Goal: Task Accomplishment & Management: Use online tool/utility

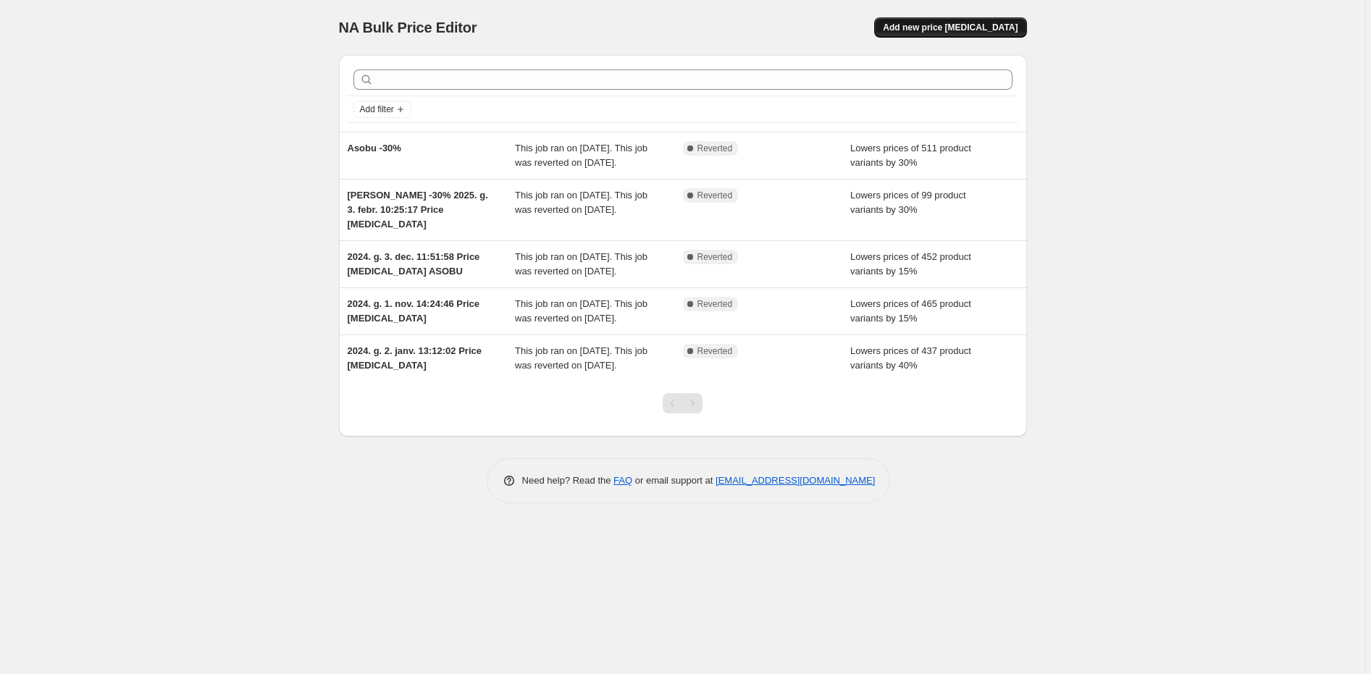
click at [937, 27] on span "Add new price [MEDICAL_DATA]" at bounding box center [950, 28] width 135 height 12
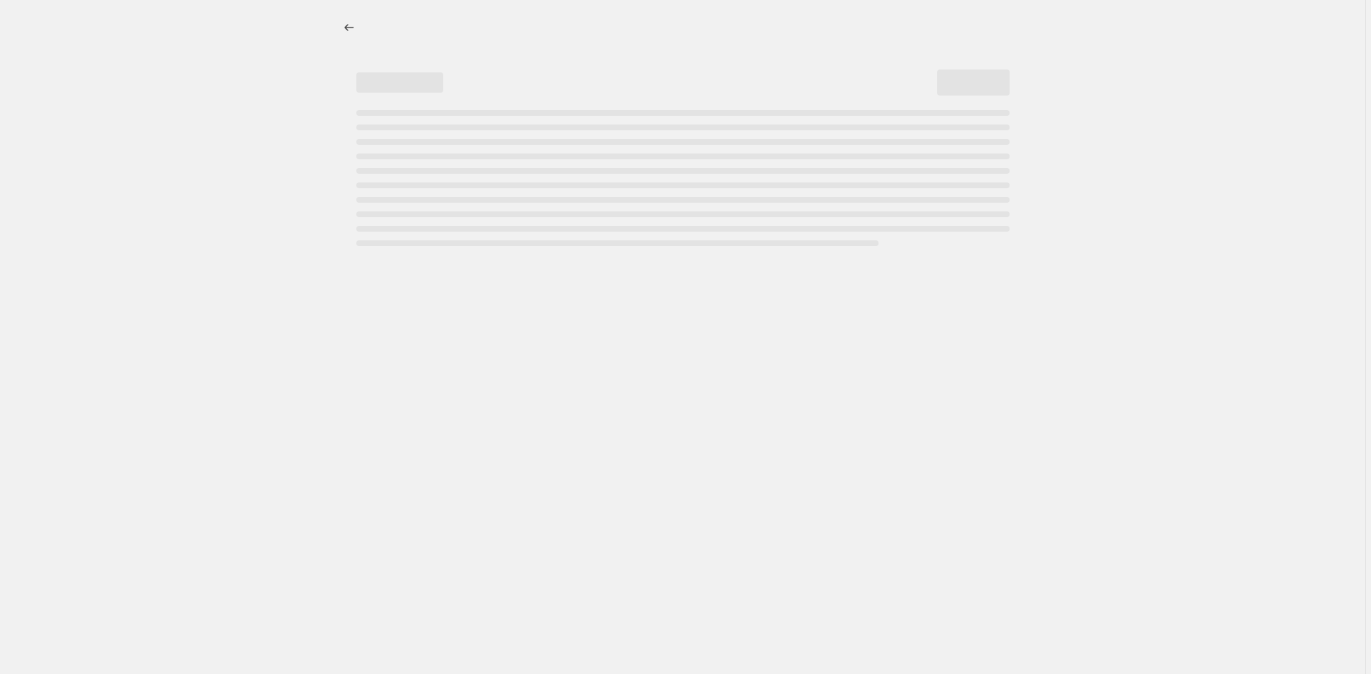
select select "percentage"
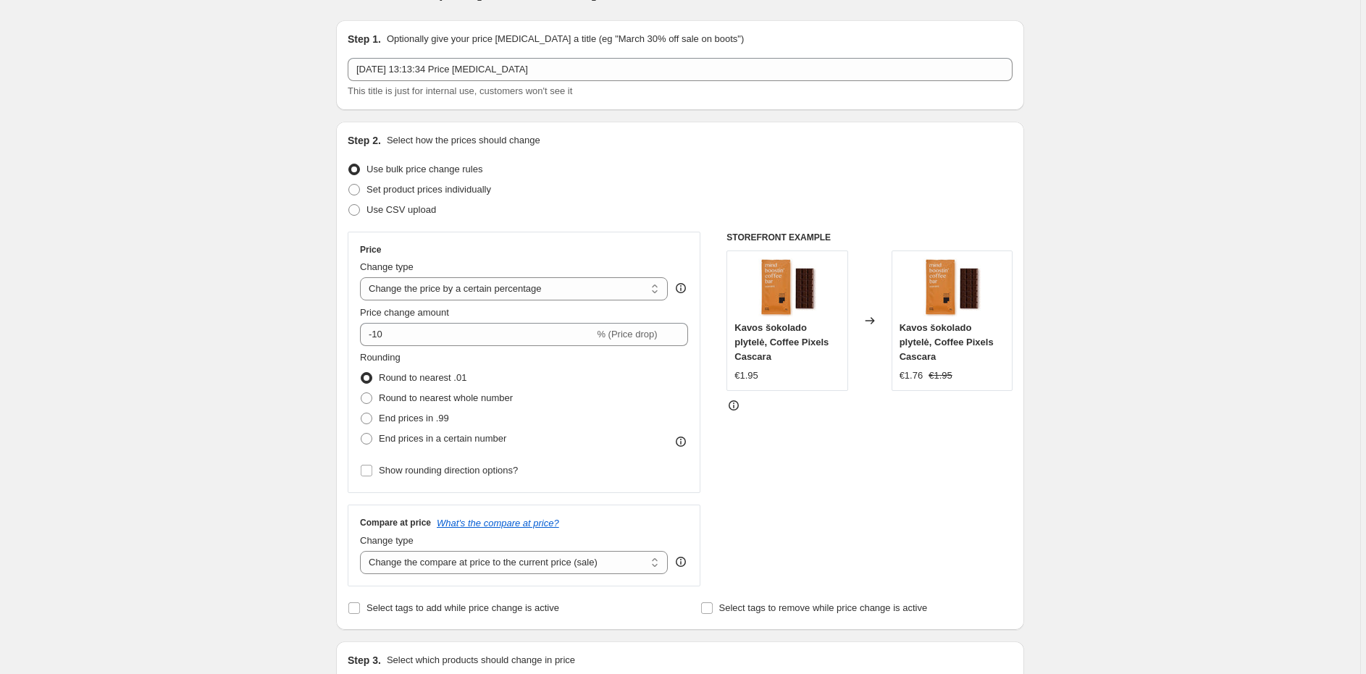
scroll to position [60, 0]
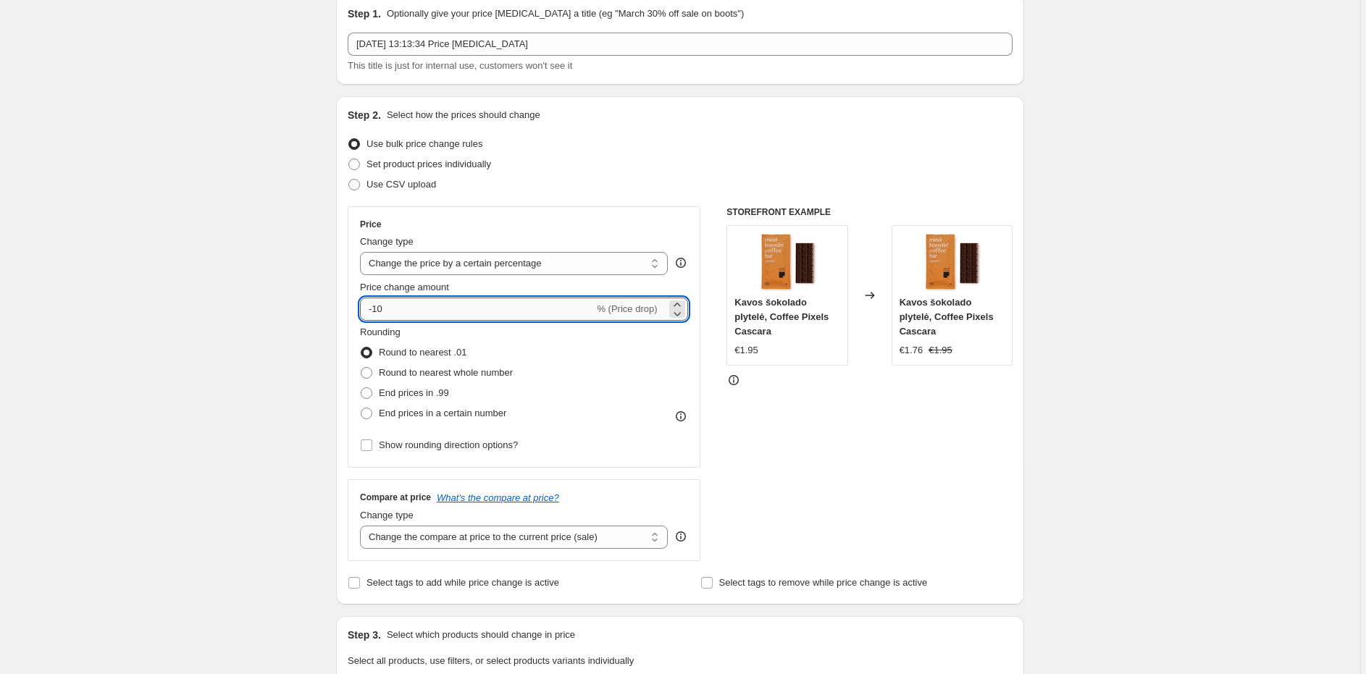
click at [414, 304] on input "-10" at bounding box center [477, 309] width 234 height 23
type input "-1"
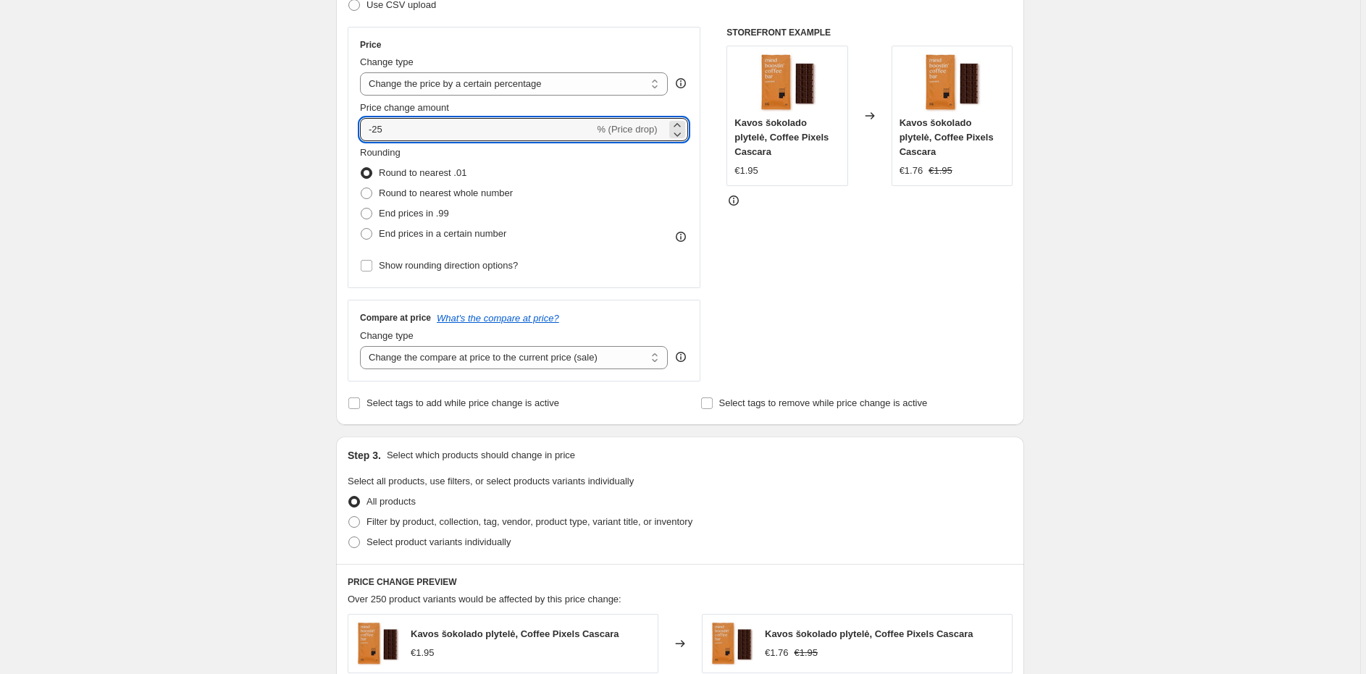
scroll to position [255, 0]
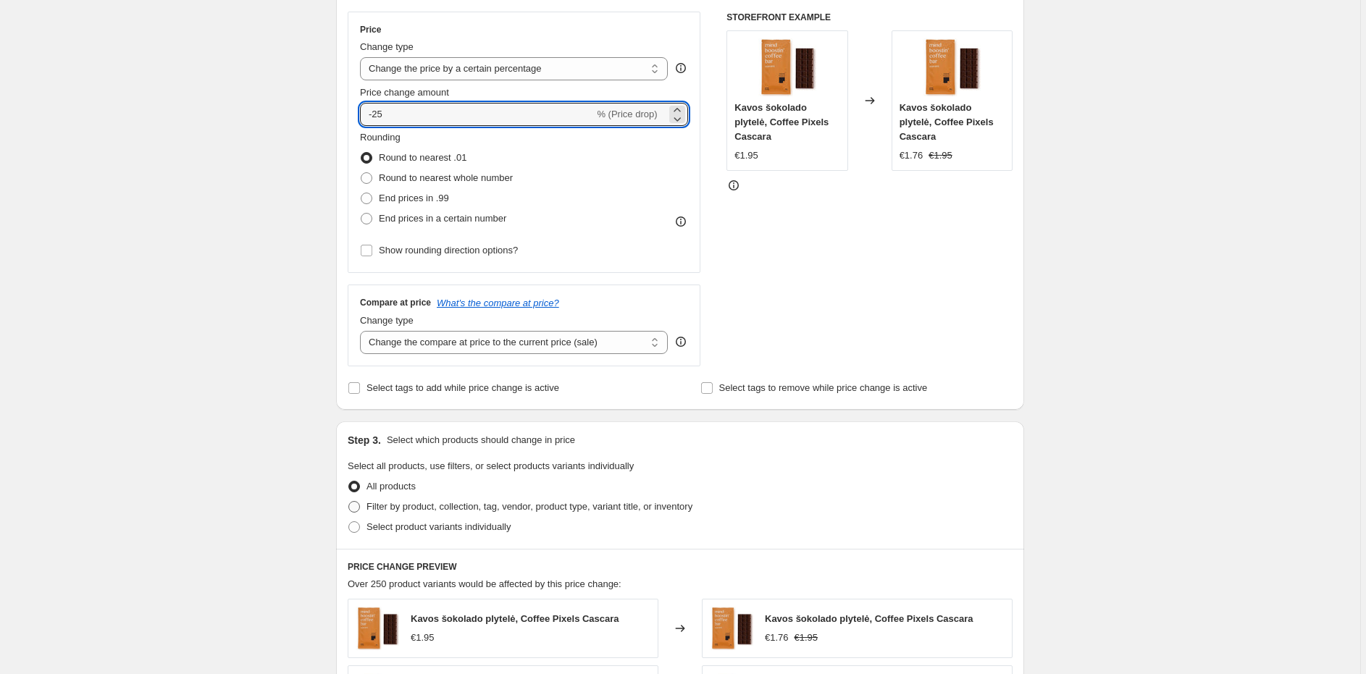
type input "-25"
click at [358, 511] on span at bounding box center [354, 507] width 12 height 12
click at [349, 502] on input "Filter by product, collection, tag, vendor, product type, variant title, or inv…" at bounding box center [348, 501] width 1 height 1
radio input "true"
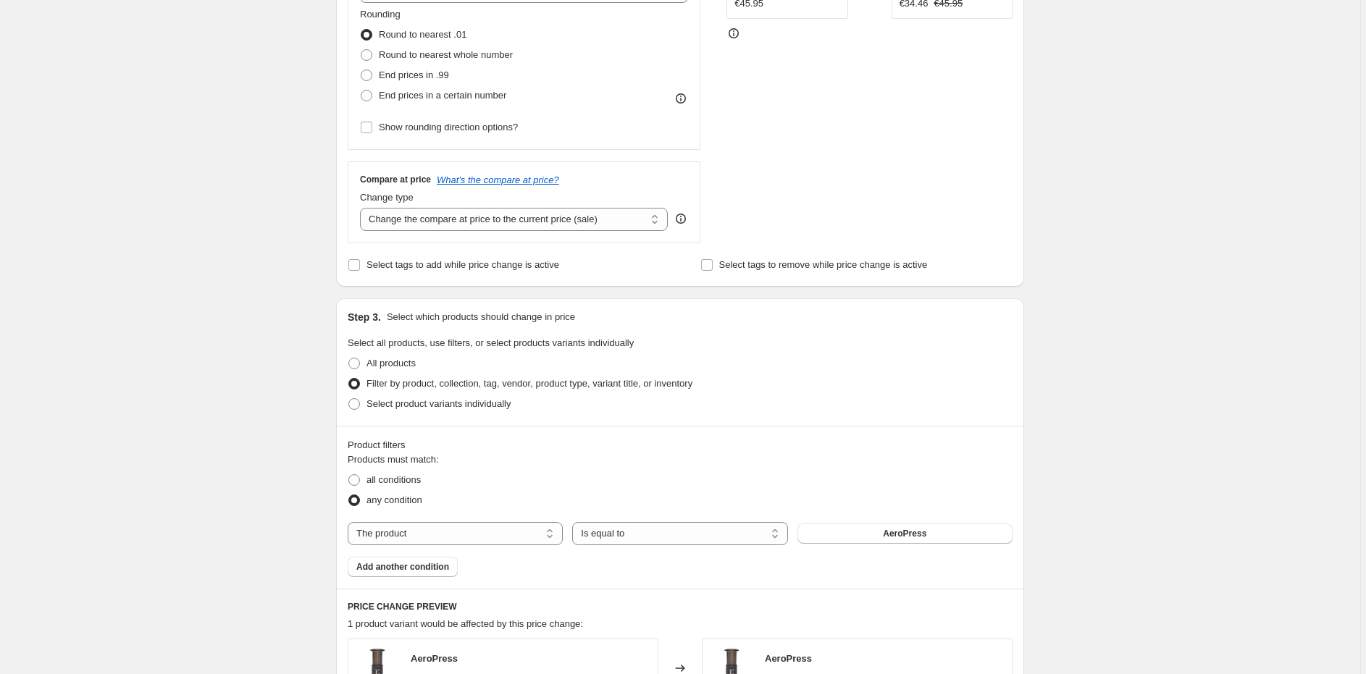
scroll to position [384, 0]
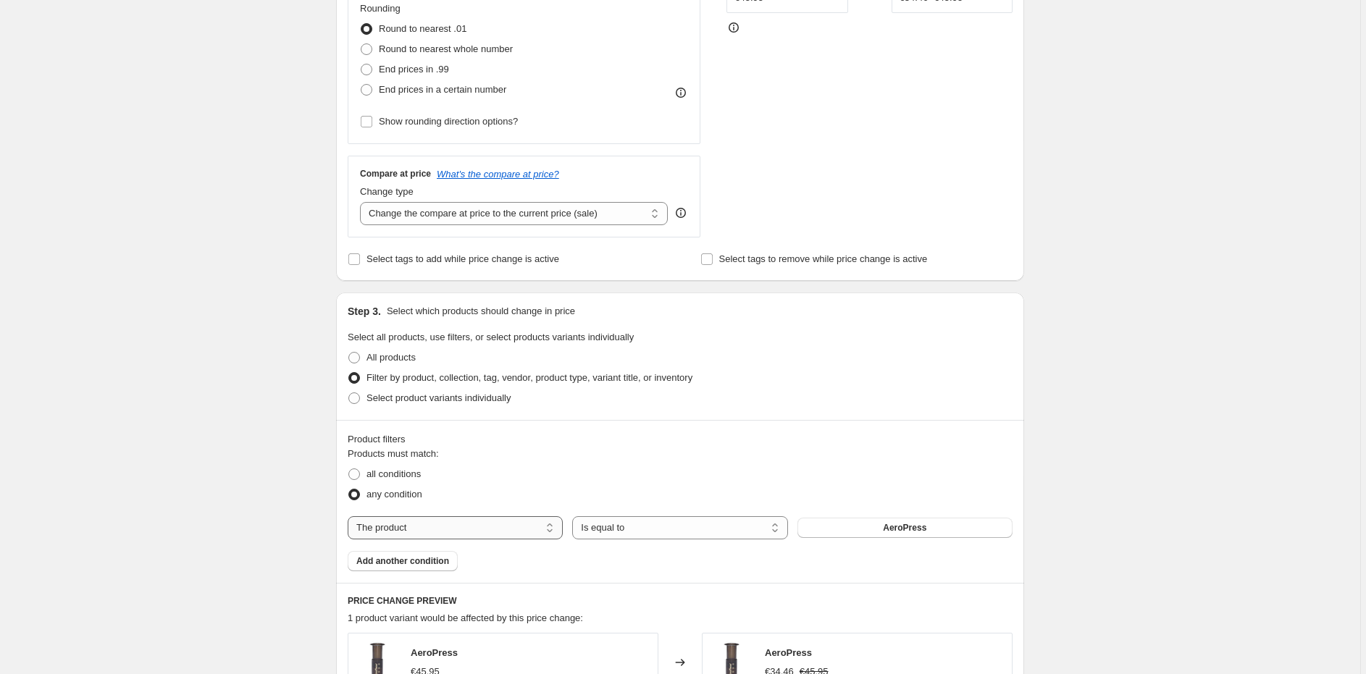
click at [501, 522] on select "The product The product's collection The product's tag The product's vendor The…" at bounding box center [455, 527] width 215 height 23
select select "collection"
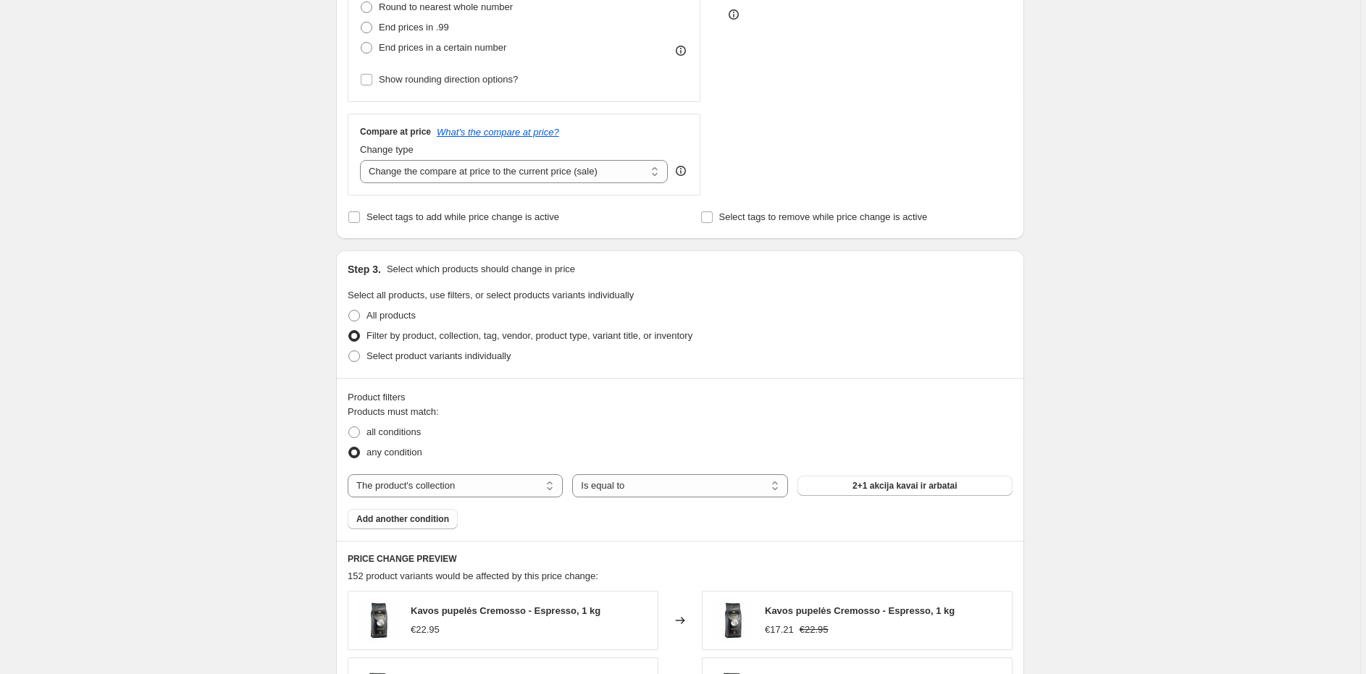
scroll to position [444, 0]
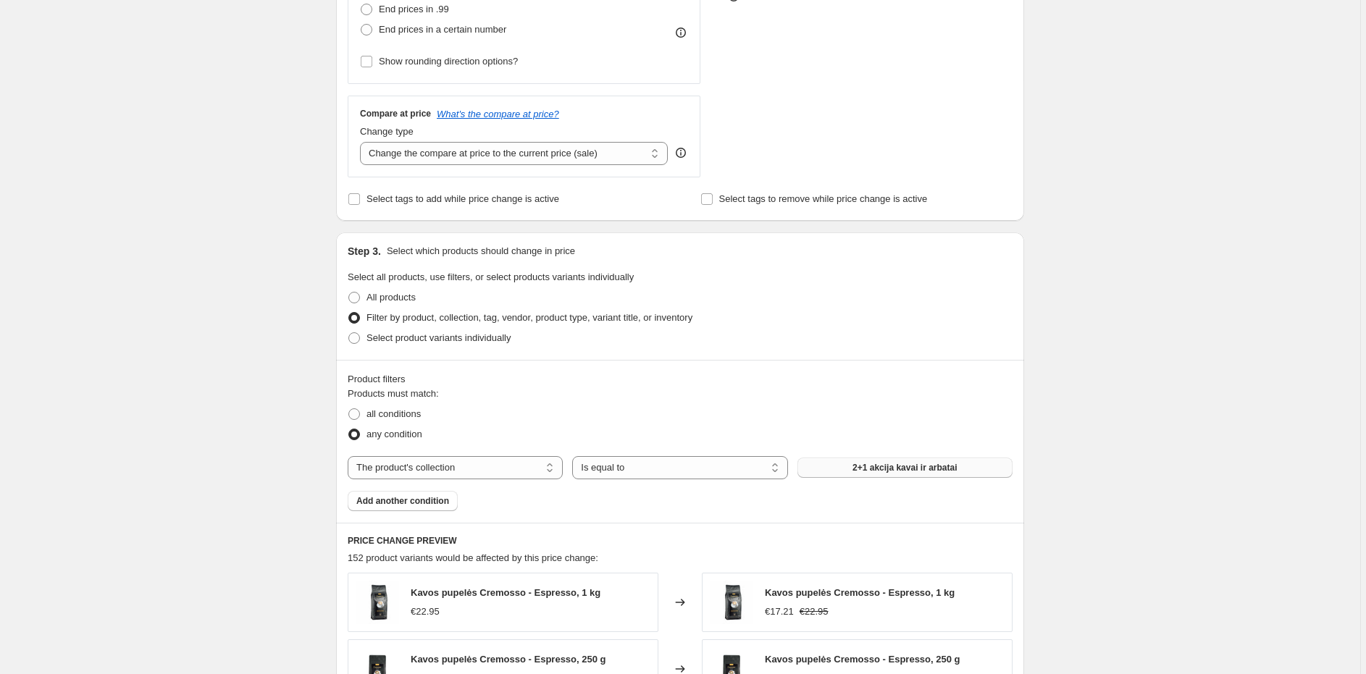
click at [858, 466] on span "2+1 akcija kavai ir arbatai" at bounding box center [905, 468] width 104 height 12
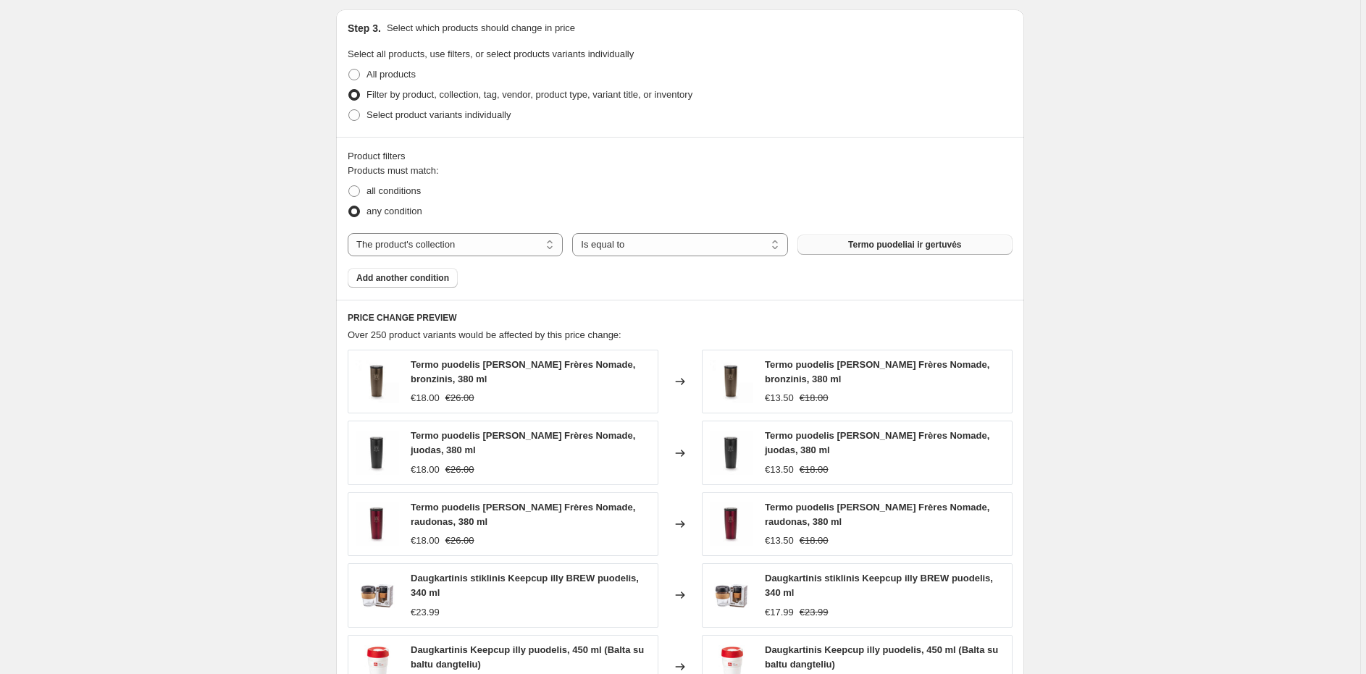
scroll to position [960, 0]
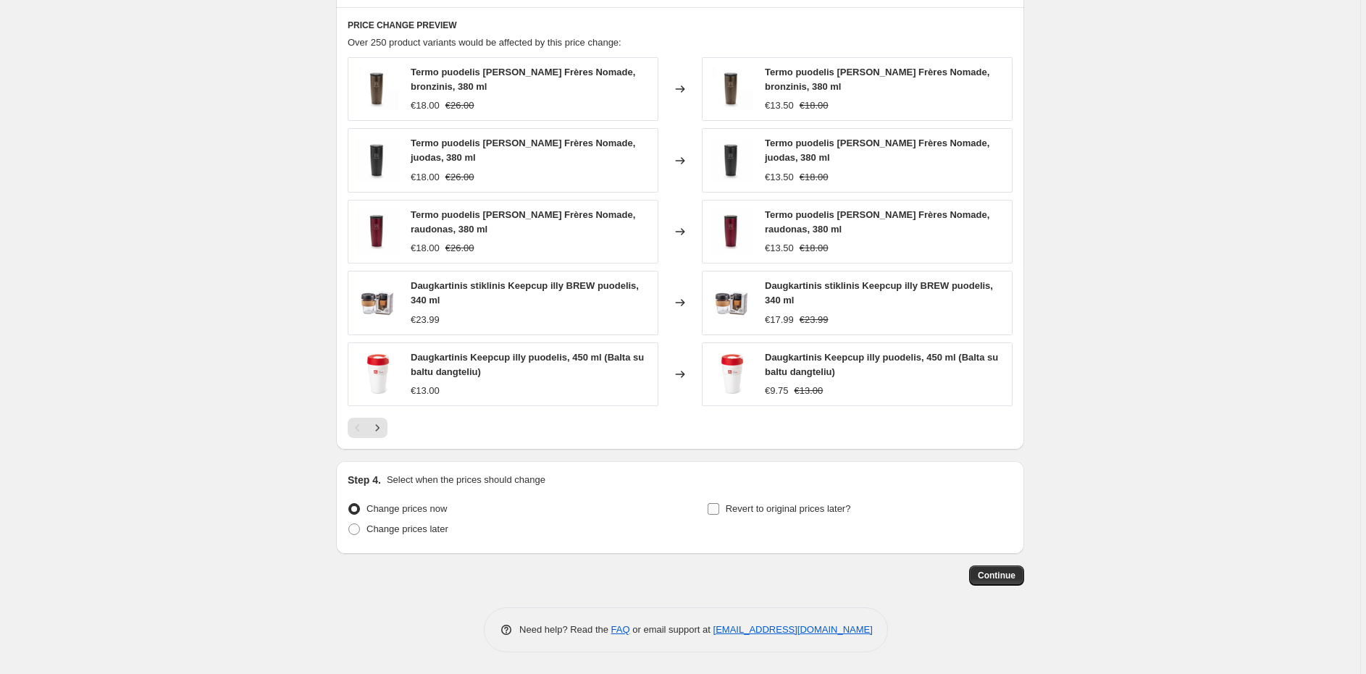
click at [737, 515] on span "Revert to original prices later?" at bounding box center [788, 509] width 125 height 14
click at [719, 515] on input "Revert to original prices later?" at bounding box center [714, 509] width 12 height 12
checkbox input "true"
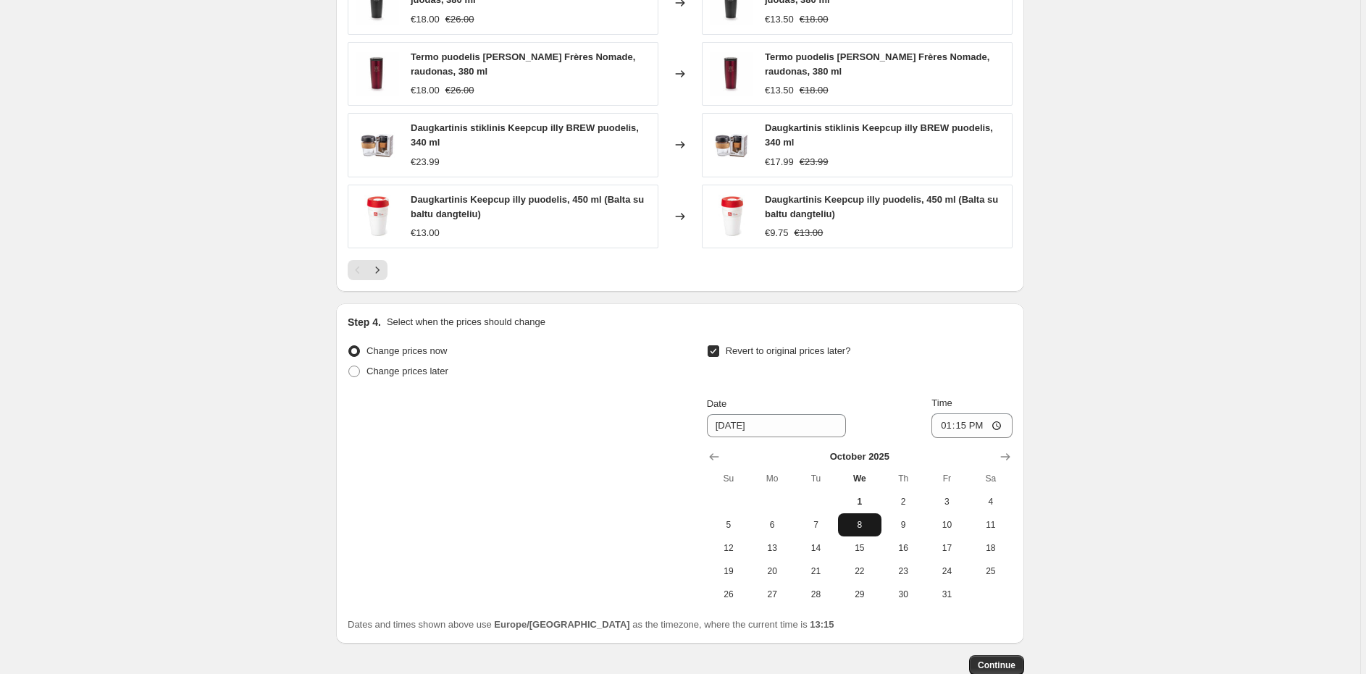
scroll to position [1185, 0]
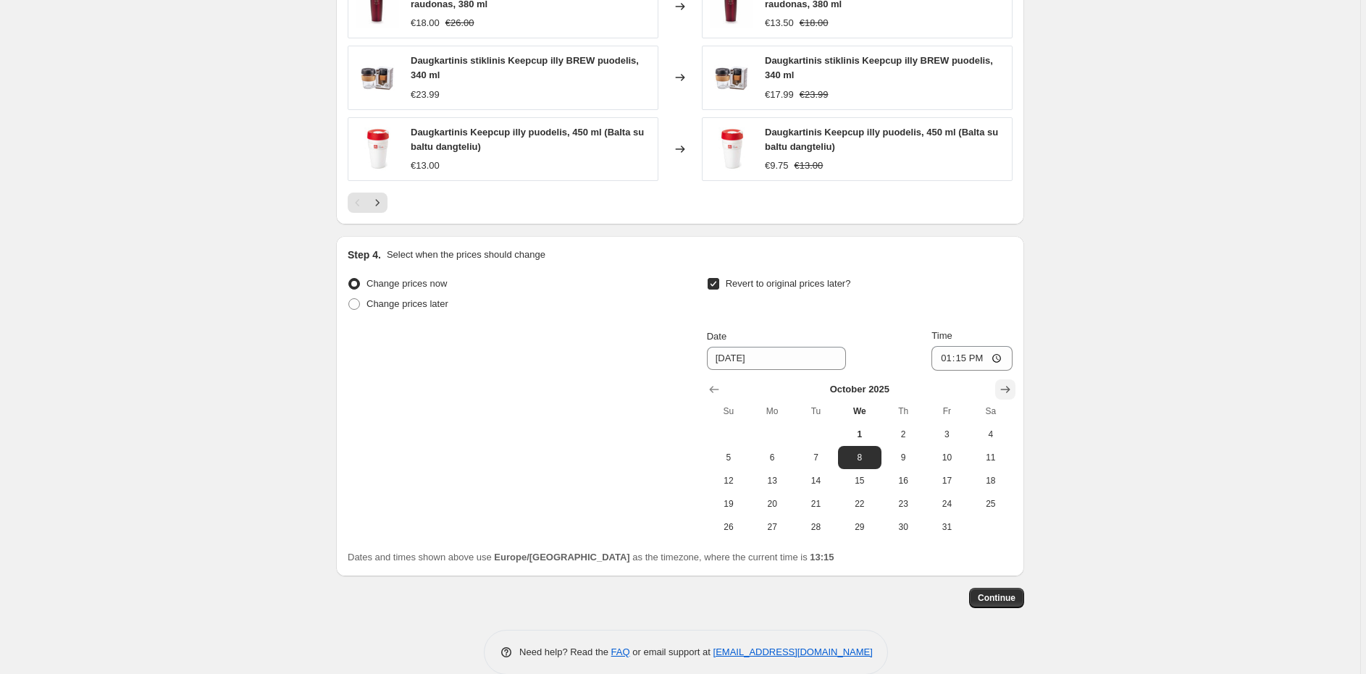
click at [1010, 388] on icon "Show next month, November 2025" at bounding box center [1005, 389] width 9 height 7
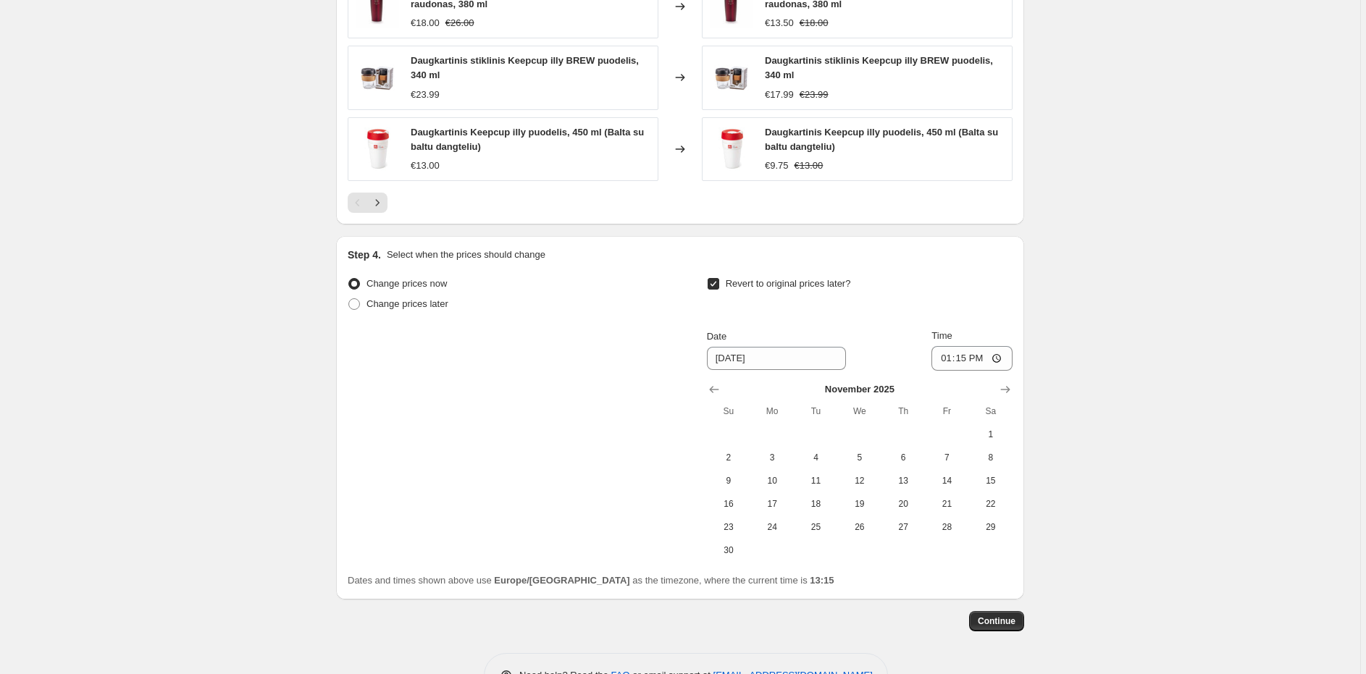
drag, startPoint x: 777, startPoint y: 483, endPoint x: 876, endPoint y: 440, distance: 108.0
click at [778, 482] on span "10" at bounding box center [772, 481] width 32 height 12
type input "[DATE]"
click at [971, 361] on input "13:15" at bounding box center [971, 358] width 81 height 25
click at [965, 358] on input "13:15" at bounding box center [971, 358] width 81 height 25
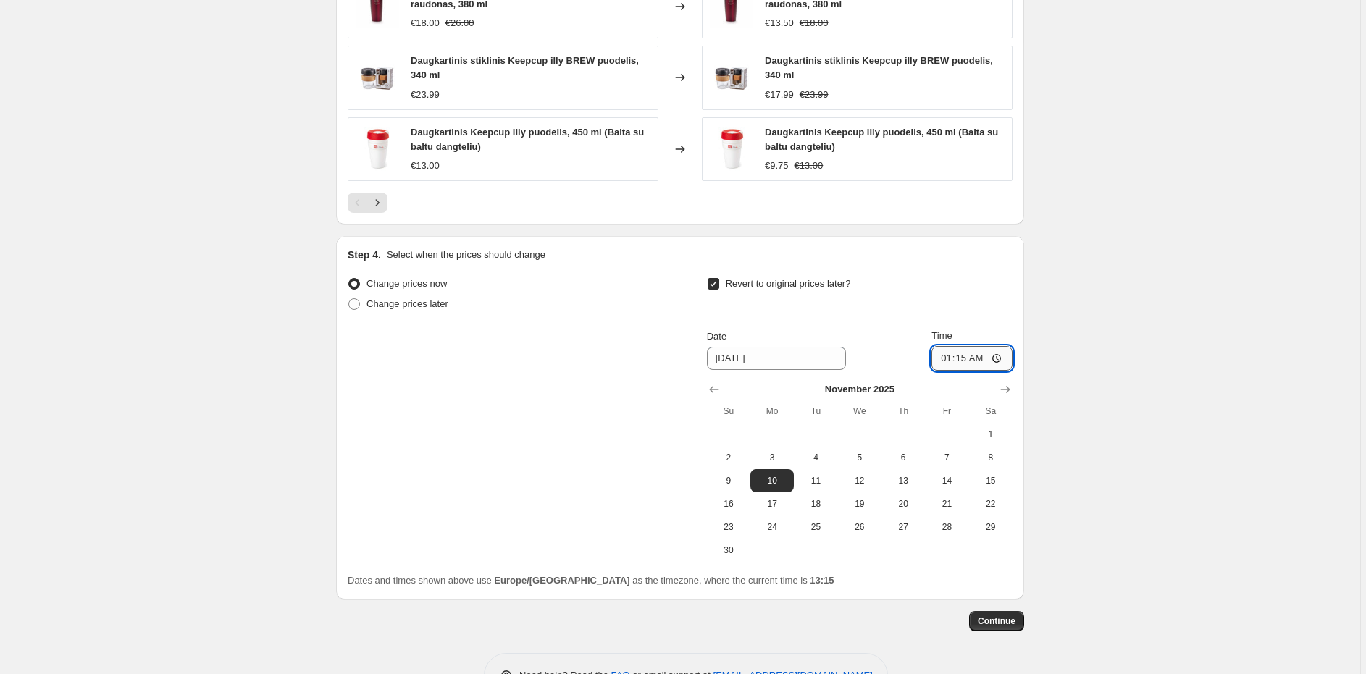
type input "14:15"
click at [983, 622] on span "Continue" at bounding box center [997, 622] width 38 height 12
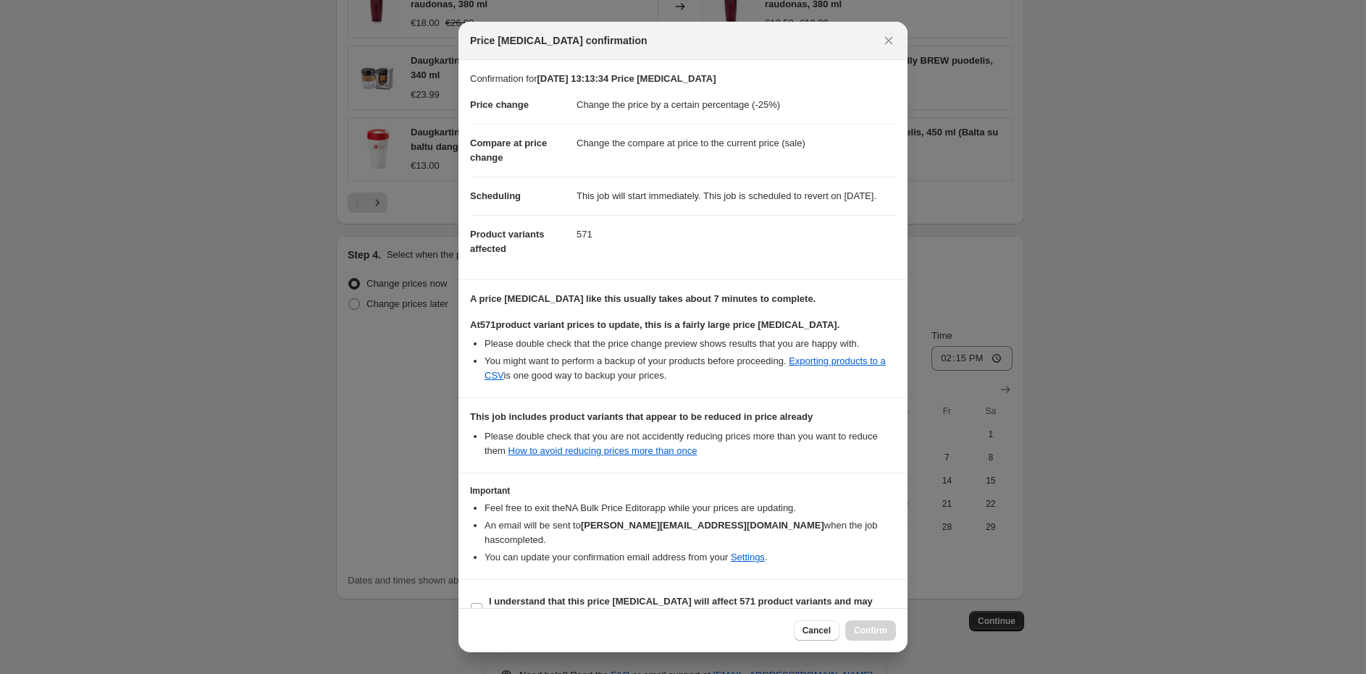
scroll to position [30, 0]
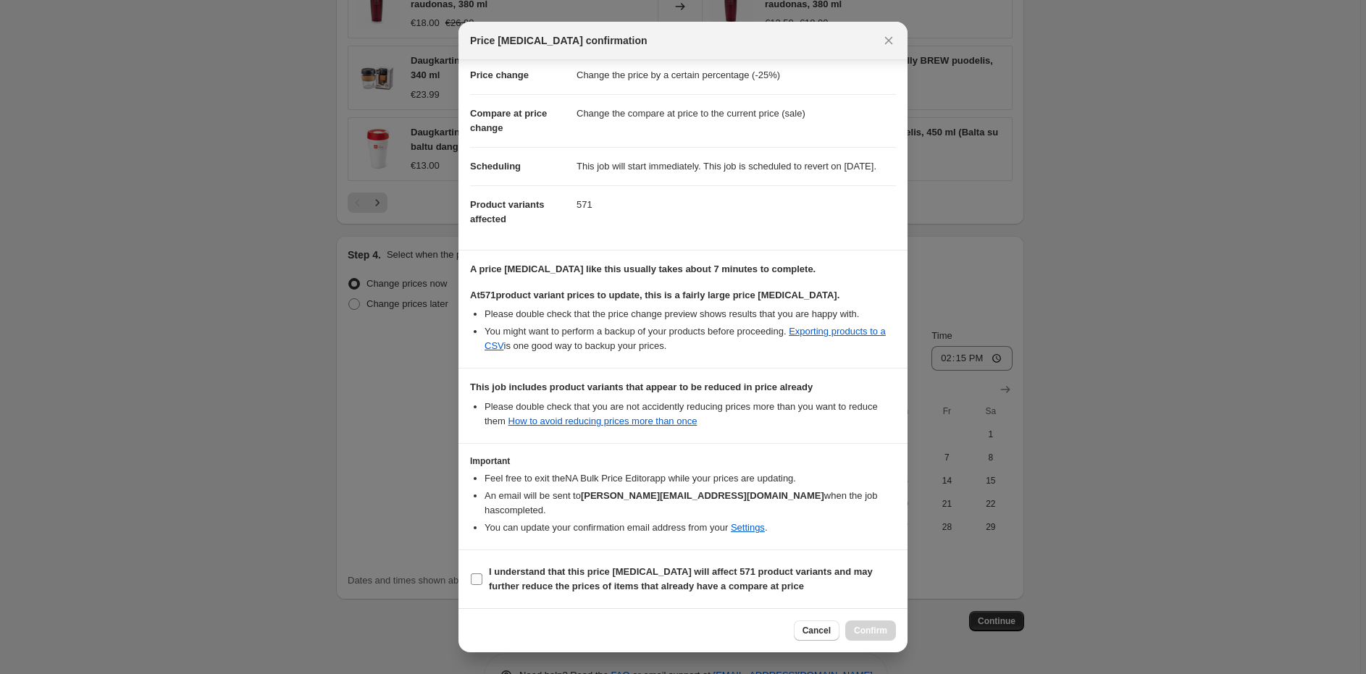
click at [483, 574] on label "I understand that this price [MEDICAL_DATA] will affect 571 product variants an…" at bounding box center [683, 579] width 426 height 35
click at [482, 574] on input "I understand that this price [MEDICAL_DATA] will affect 571 product variants an…" at bounding box center [477, 580] width 12 height 12
checkbox input "true"
click at [854, 629] on span "Confirm" at bounding box center [870, 631] width 33 height 12
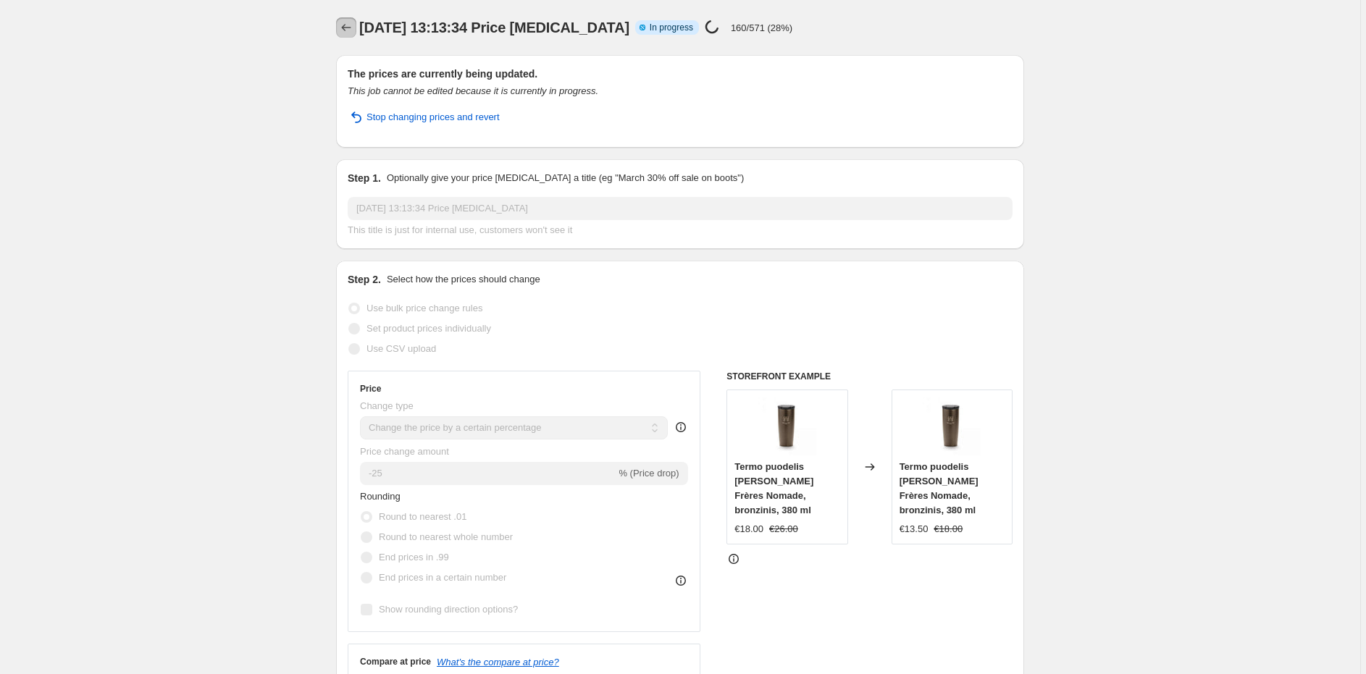
click at [345, 30] on icon "Price change jobs" at bounding box center [346, 27] width 14 height 14
